Goal: Find specific page/section: Find specific page/section

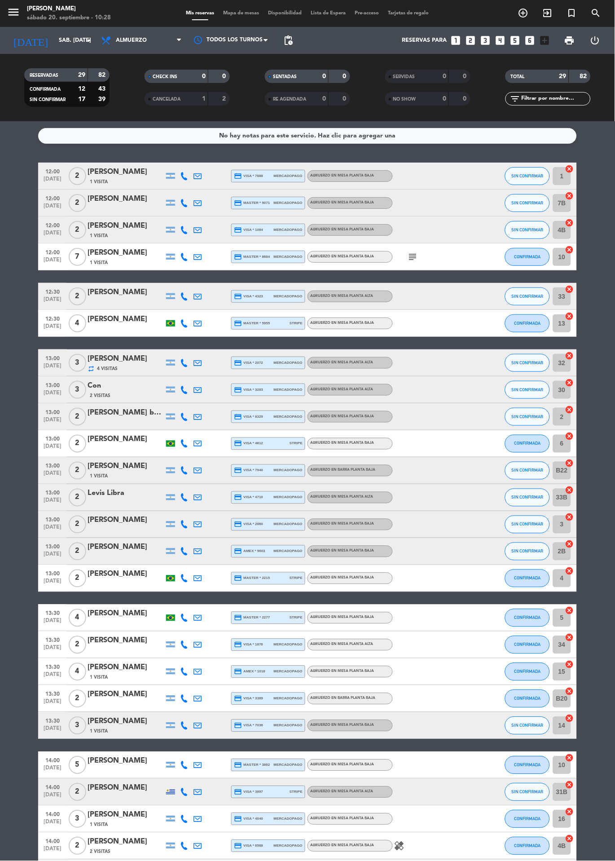
click at [239, 13] on span "Mapa de mesas" at bounding box center [241, 13] width 45 height 5
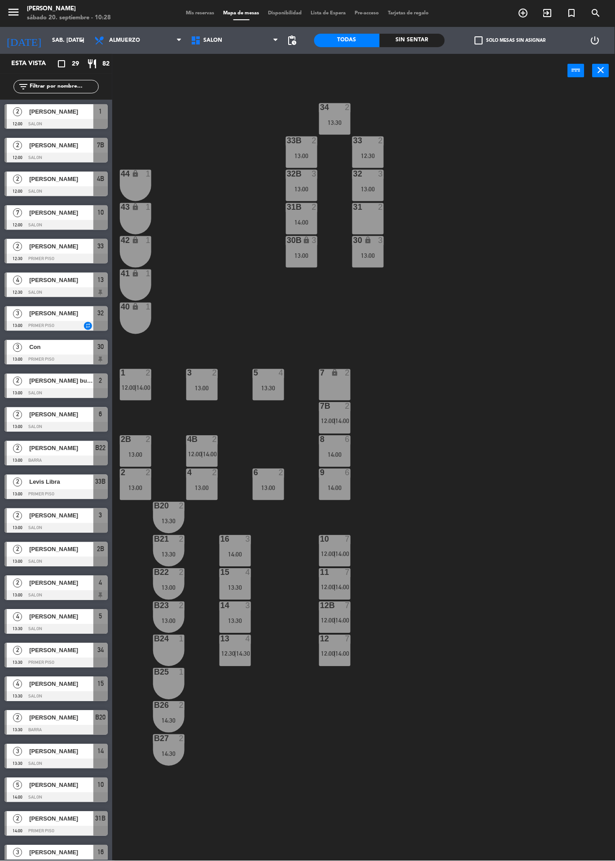
click at [188, 506] on div "2" at bounding box center [184, 506] width 15 height 8
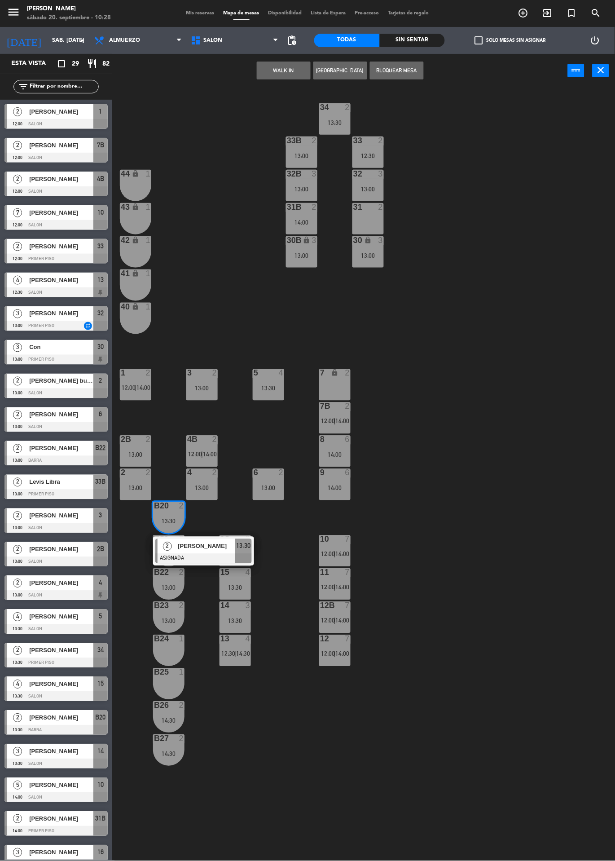
click at [231, 782] on div "34 2 13:30 33B 2 13:00 33 2 12:30 44 lock 1 32B 3 13:00 32 3 13:00 43 lock 1 31…" at bounding box center [367, 474] width 497 height 773
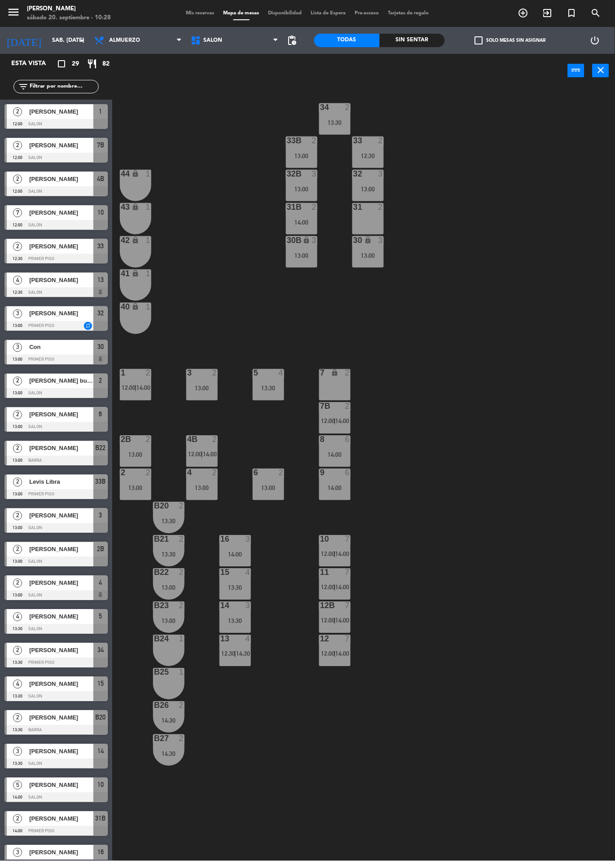
click at [130, 488] on div "13:00" at bounding box center [135, 488] width 31 height 6
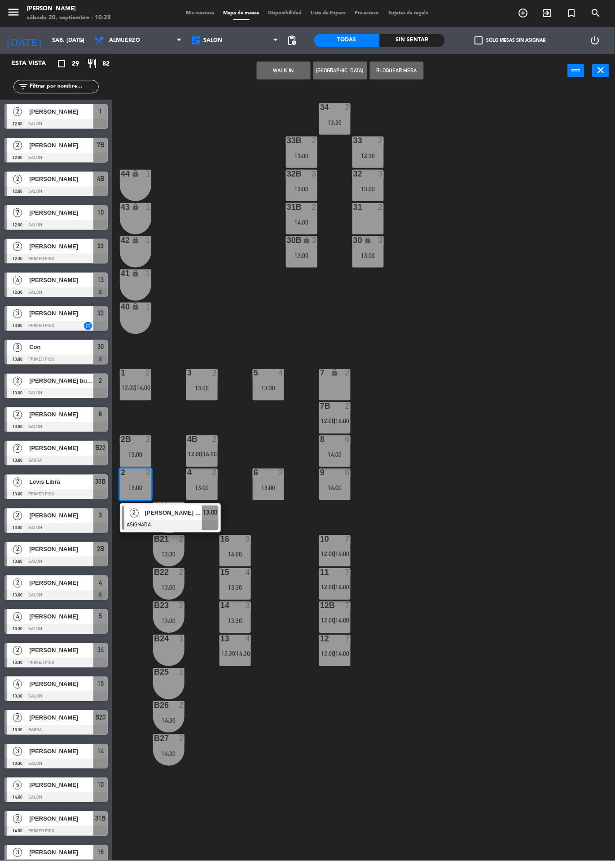
click at [245, 822] on div "34 2 13:30 33B 2 13:00 33 2 12:30 44 lock 1 32B 3 13:00 32 3 13:00 43 lock 1 31…" at bounding box center [367, 474] width 497 height 773
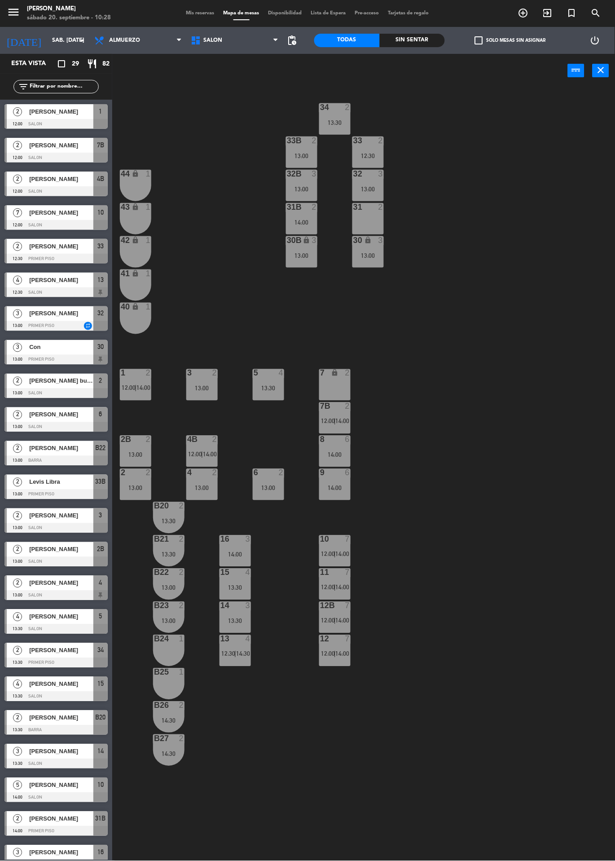
click at [139, 463] on div "2B 2 13:00" at bounding box center [135, 451] width 31 height 31
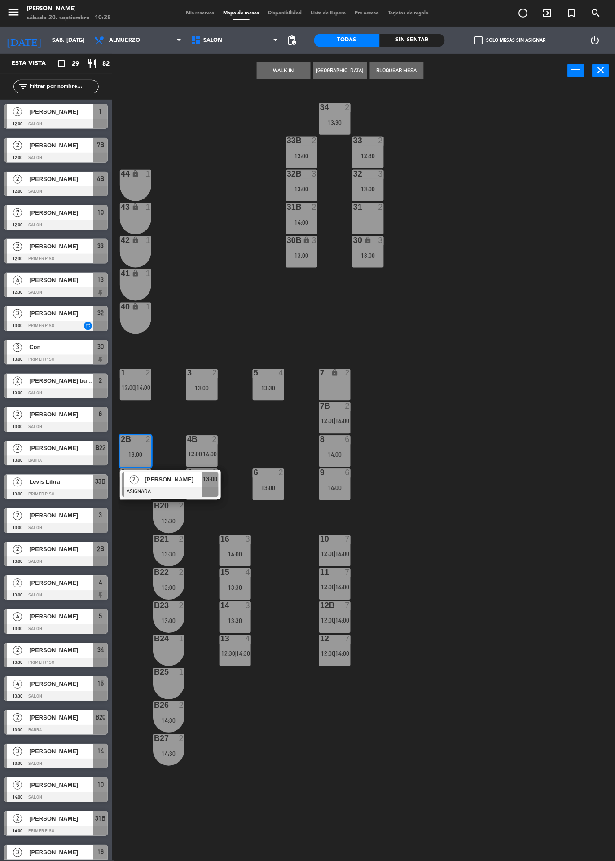
click at [246, 818] on div "34 2 13:30 33B 2 13:00 33 2 12:30 44 lock 1 32B 3 13:00 32 3 13:00 43 lock 1 31…" at bounding box center [367, 474] width 497 height 773
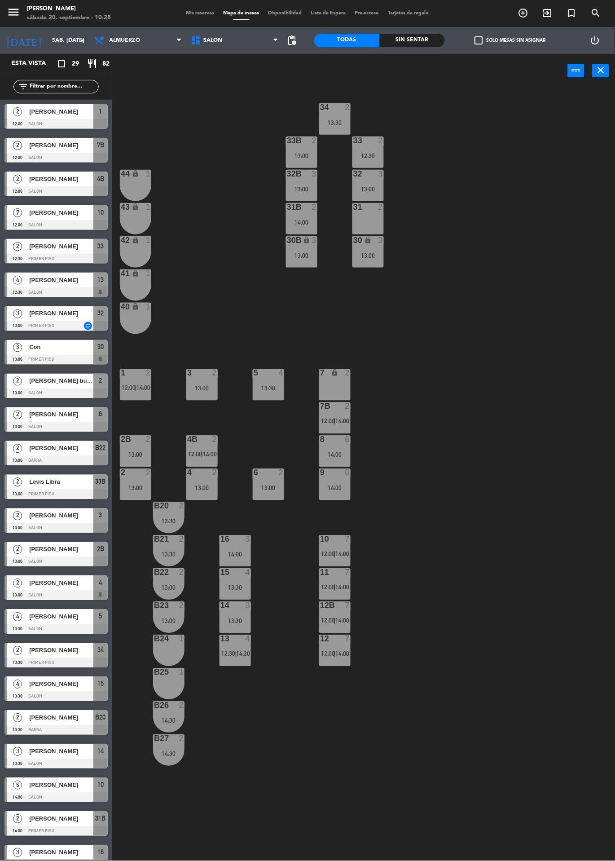
click at [208, 481] on div "4 2 13:00" at bounding box center [201, 484] width 31 height 31
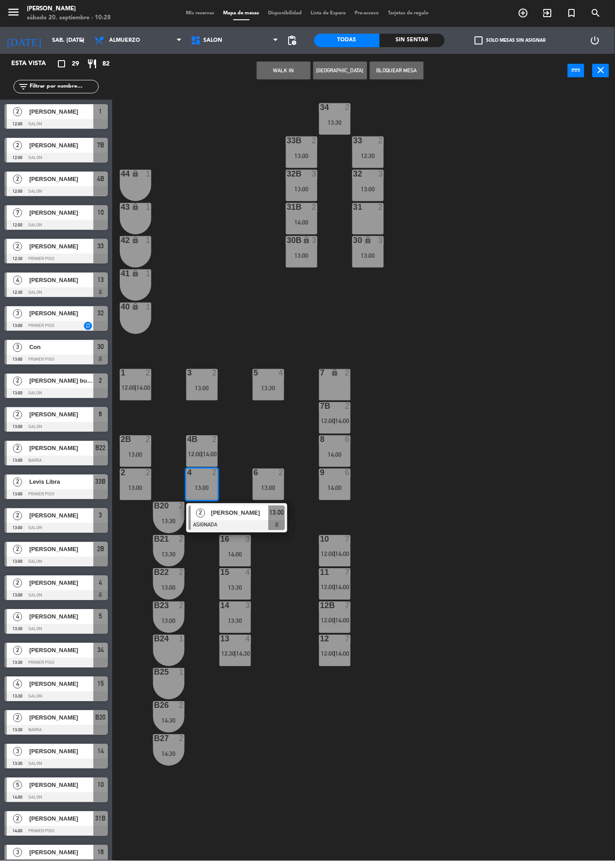
click at [314, 787] on div "34 2 13:30 33B 2 13:00 33 2 12:30 44 lock 1 32B 3 13:00 32 3 13:00 43 lock 1 31…" at bounding box center [367, 474] width 497 height 773
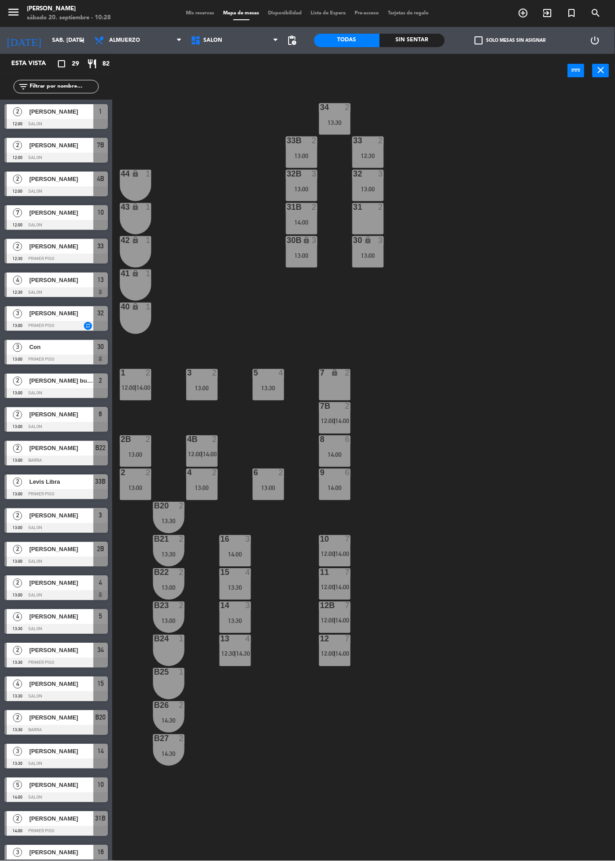
click at [198, 447] on div "4B 2 12:00 | 14:00" at bounding box center [201, 451] width 31 height 31
click at [340, 451] on div "8 6 14:00" at bounding box center [334, 451] width 31 height 31
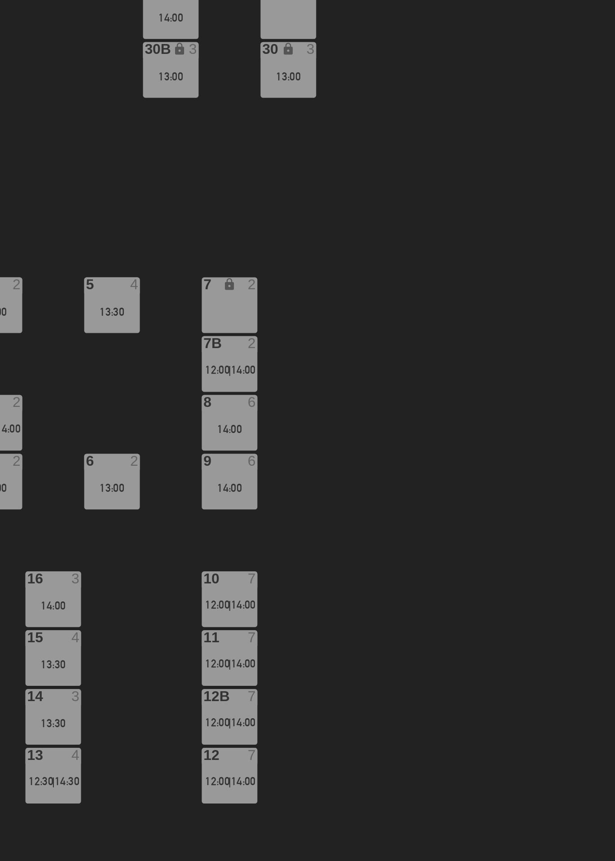
click at [332, 496] on div "9 6 14:00" at bounding box center [334, 484] width 31 height 31
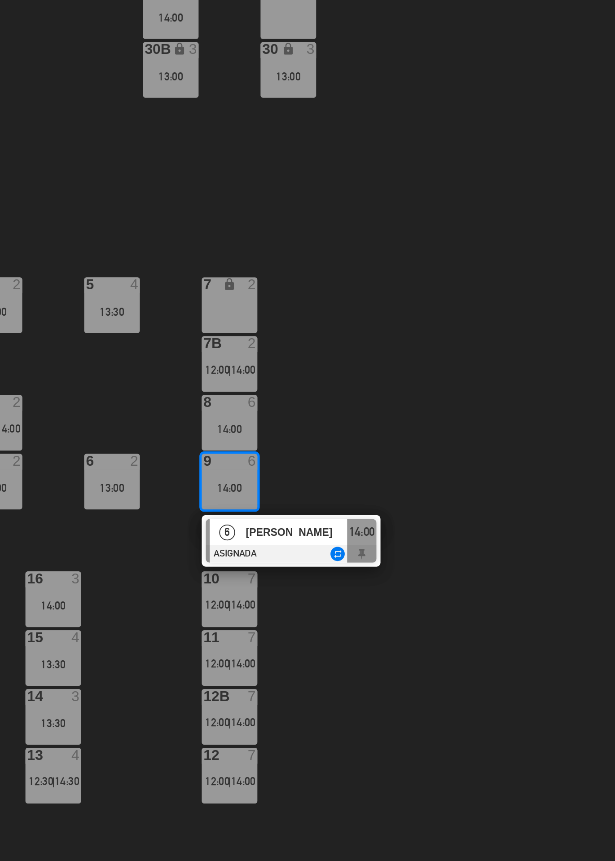
click at [484, 628] on div "34 2 13:30 33B 2 13:00 33 2 12:30 44 lock 1 32B 3 13:00 32 3 13:00 43 lock 1 31…" at bounding box center [367, 474] width 497 height 773
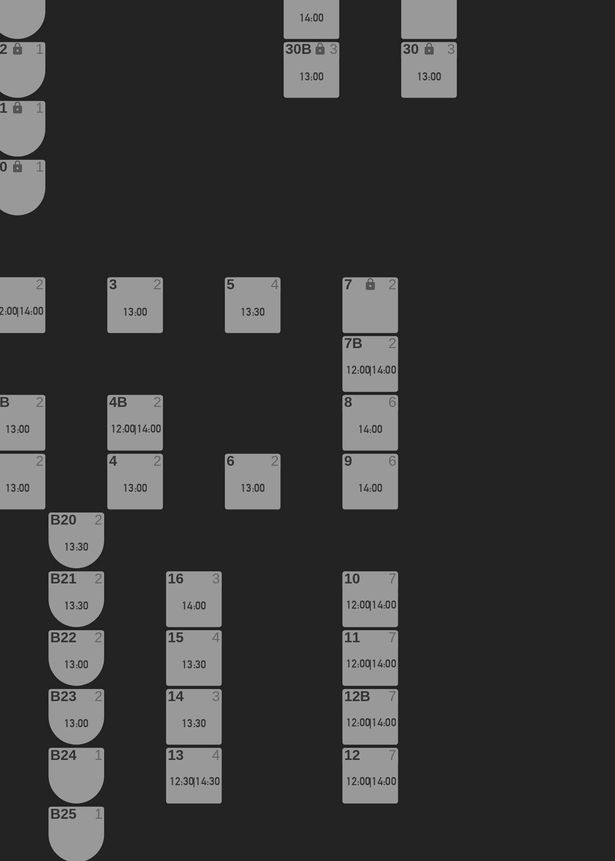
click at [429, 613] on div "34 2 13:30 33B 2 13:00 33 2 12:30 44 lock 1 32B 3 13:00 32 3 13:00 43 lock 1 31…" at bounding box center [367, 474] width 497 height 773
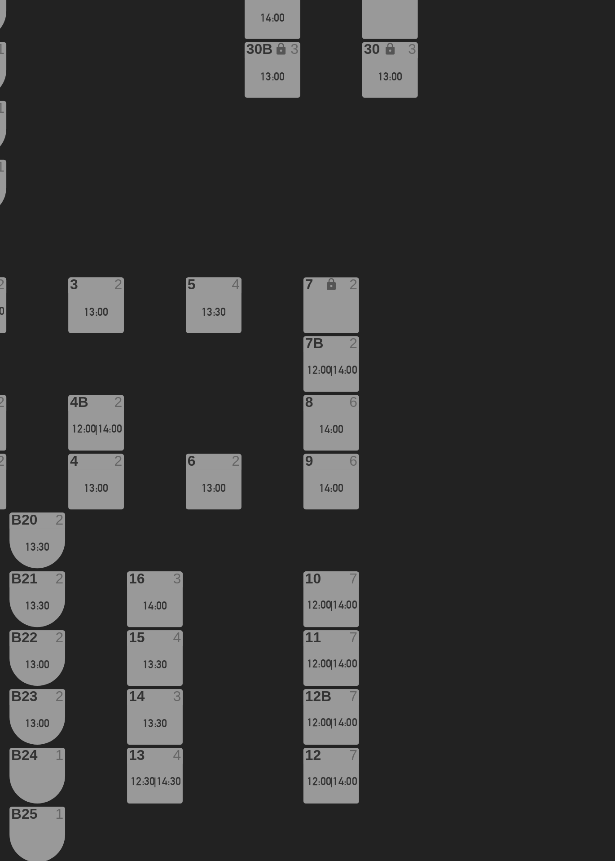
click at [336, 619] on span "|" at bounding box center [335, 620] width 2 height 7
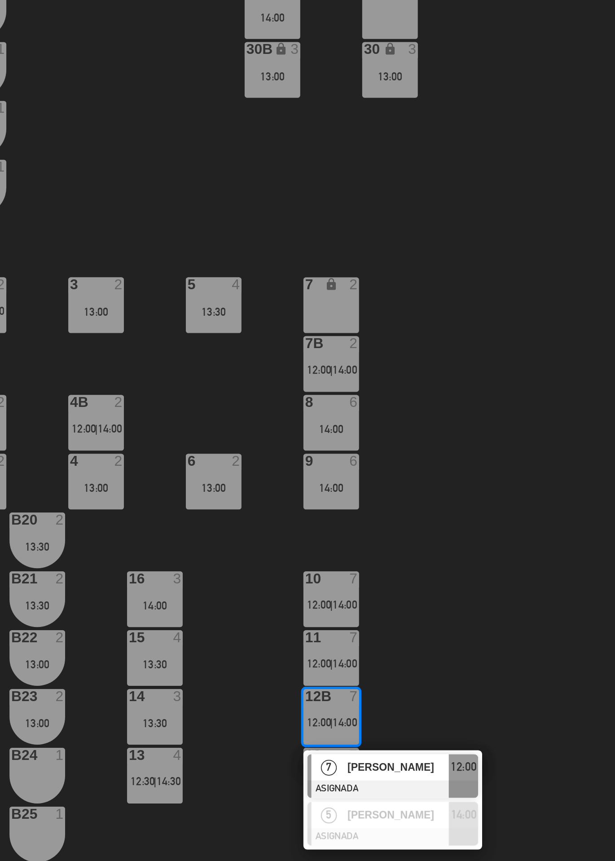
click at [452, 593] on div "34 2 13:30 33B 2 13:00 33 2 12:30 44 lock 1 32B 3 13:00 32 3 13:00 43 lock 1 31…" at bounding box center [367, 474] width 497 height 773
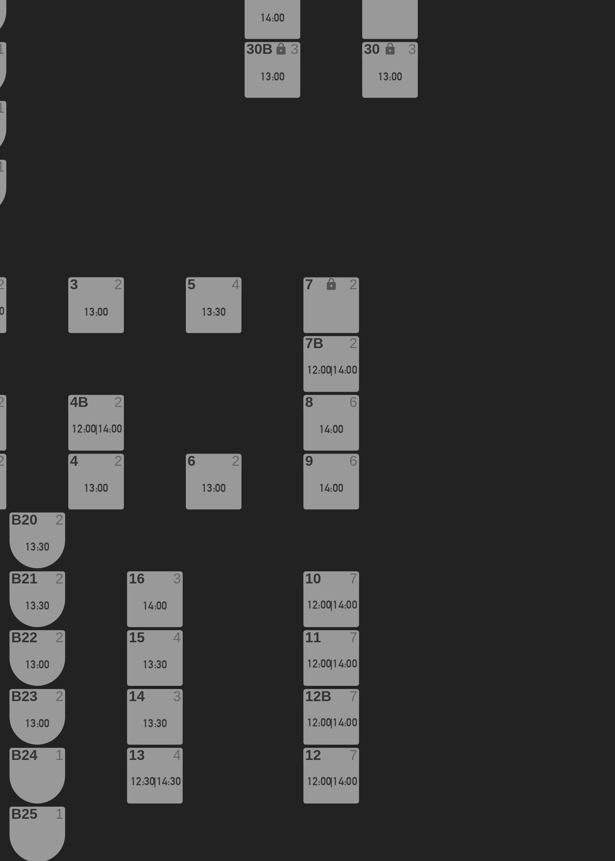
click at [334, 650] on span "12:00" at bounding box center [328, 653] width 14 height 7
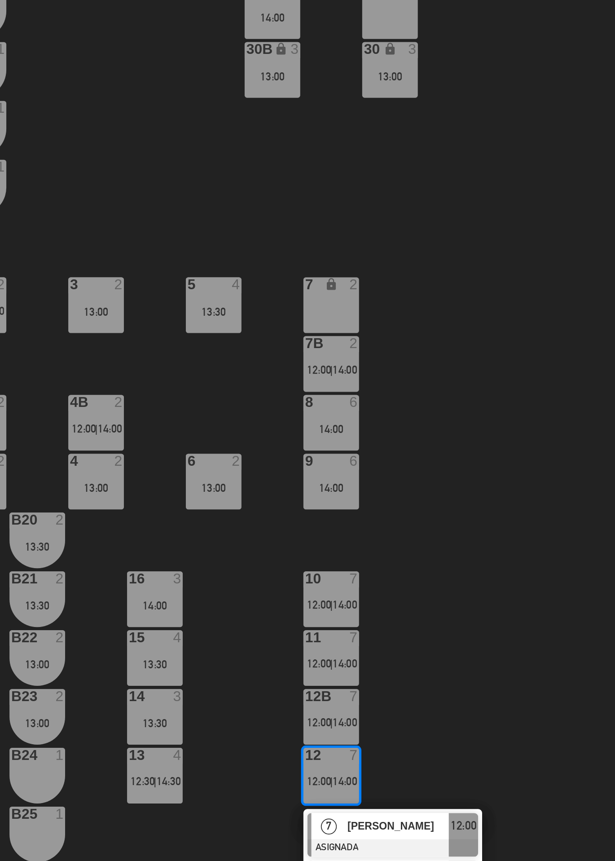
click at [451, 618] on div "34 2 13:30 33B 2 13:00 33 2 12:30 44 lock 1 32B 3 13:00 32 3 13:00 43 lock 1 31…" at bounding box center [367, 474] width 497 height 773
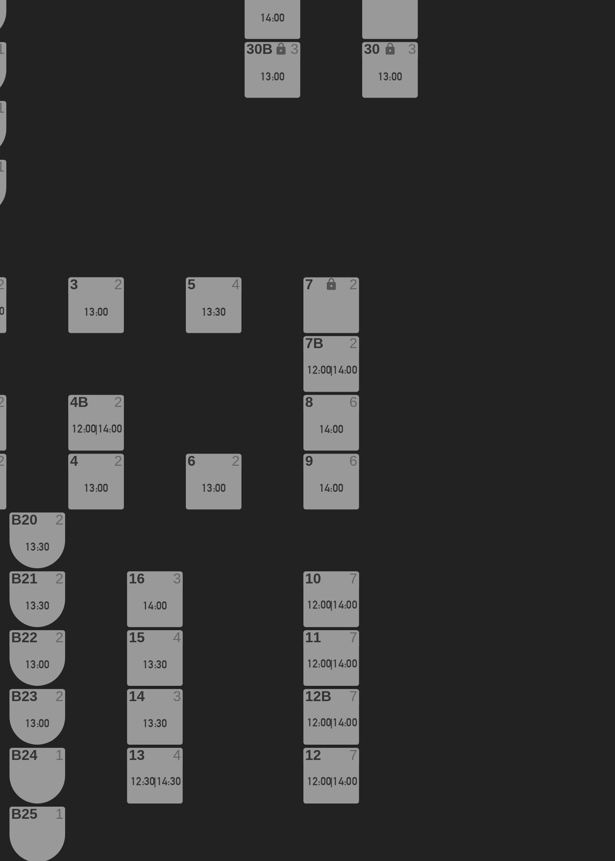
click at [344, 614] on div "12B 7 12:00 | 14:00" at bounding box center [334, 617] width 31 height 31
click at [447, 596] on div "34 2 13:30 33B 2 13:00 33 2 12:30 44 lock 1 32B 3 13:00 32 3 13:00 43 lock 1 31…" at bounding box center [367, 474] width 497 height 773
click at [340, 582] on div "11 7 12:00 | 14:00" at bounding box center [334, 584] width 31 height 31
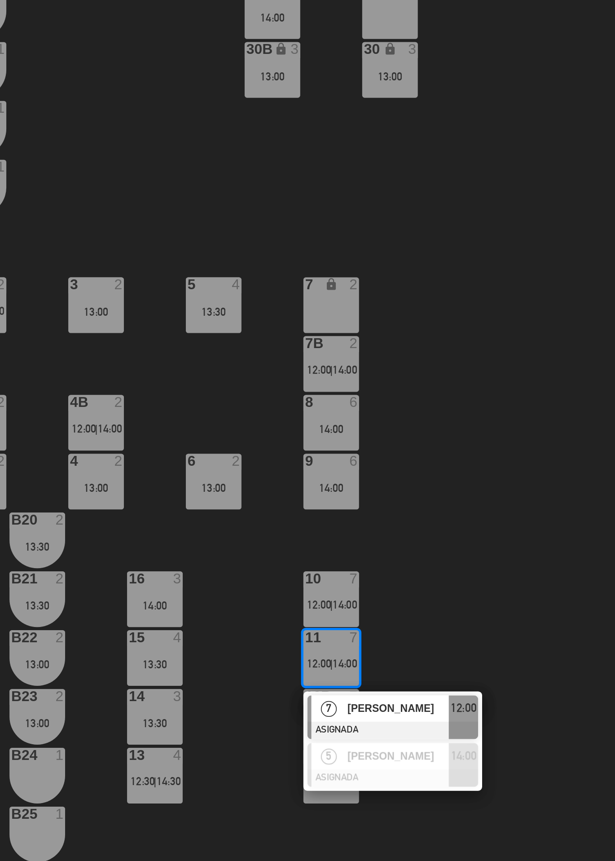
click at [451, 568] on div "34 2 13:30 33B 2 13:00 33 2 12:30 44 lock 1 32B 3 13:00 32 3 13:00 43 lock 1 31…" at bounding box center [367, 474] width 497 height 773
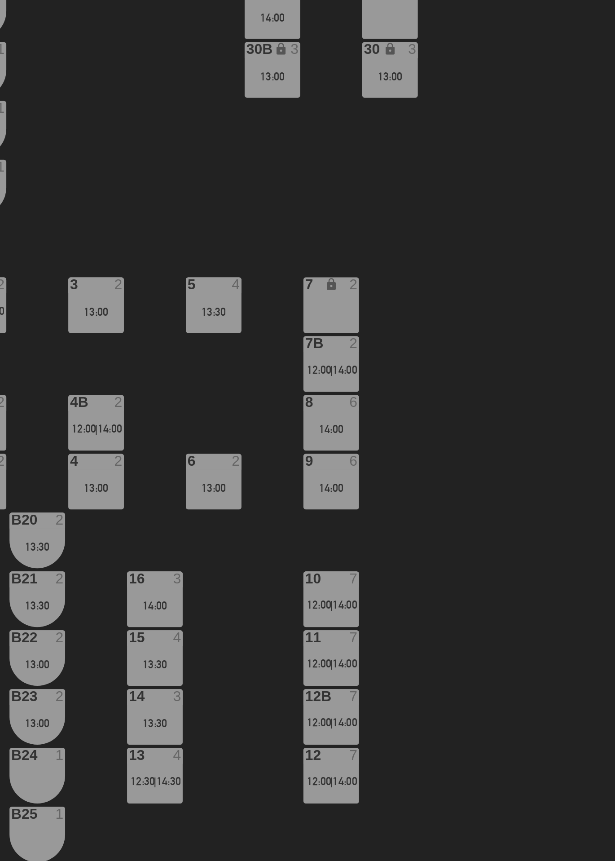
click at [344, 549] on div "10 7 12:00 | 14:00" at bounding box center [334, 550] width 31 height 31
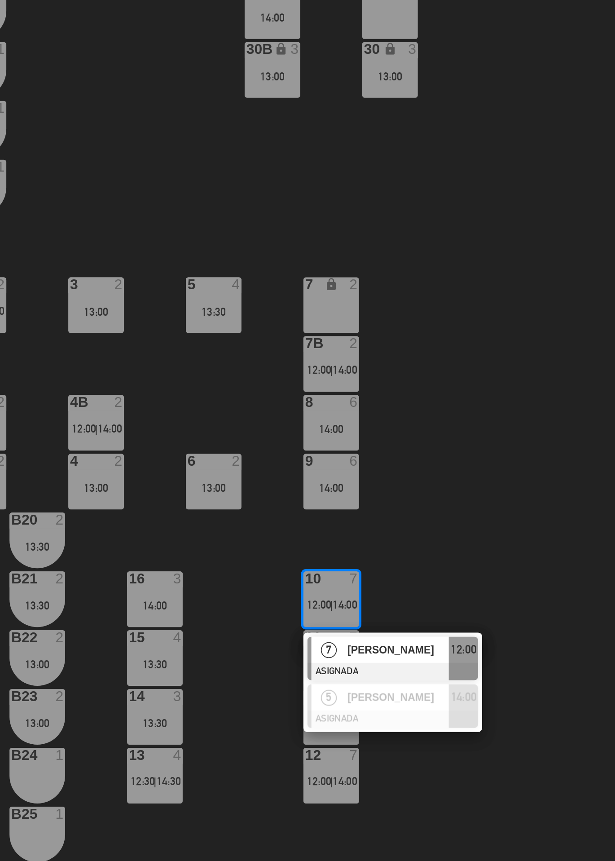
click at [437, 710] on div "34 2 13:30 33B 2 13:00 33 2 12:30 44 lock 1 32B 3 13:00 32 3 13:00 43 lock 1 31…" at bounding box center [367, 474] width 497 height 773
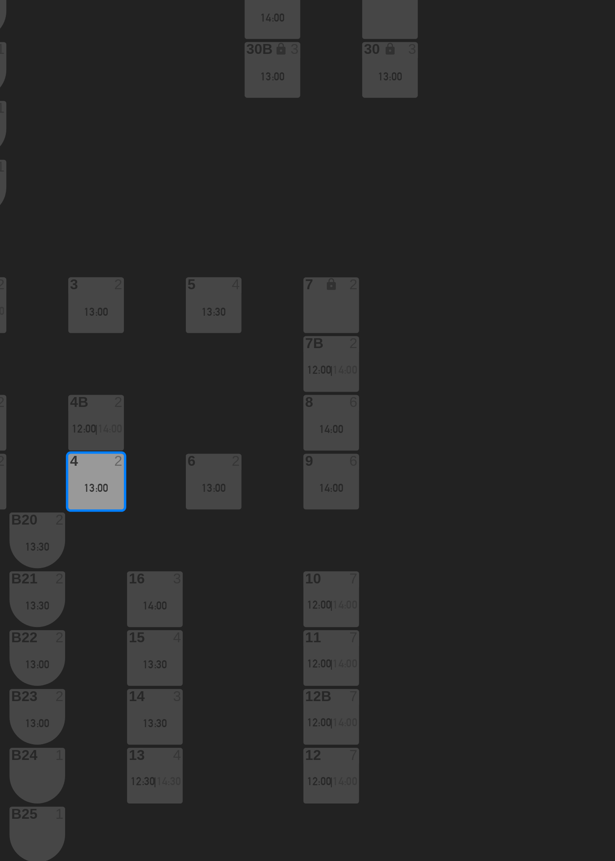
click at [297, 703] on div "34 2 13:30 33B 2 13:00 33 2 12:30 44 lock 1 32B 3 13:00 32 3 13:00 43 lock 1 31…" at bounding box center [367, 474] width 497 height 773
